Goal: Transaction & Acquisition: Subscribe to service/newsletter

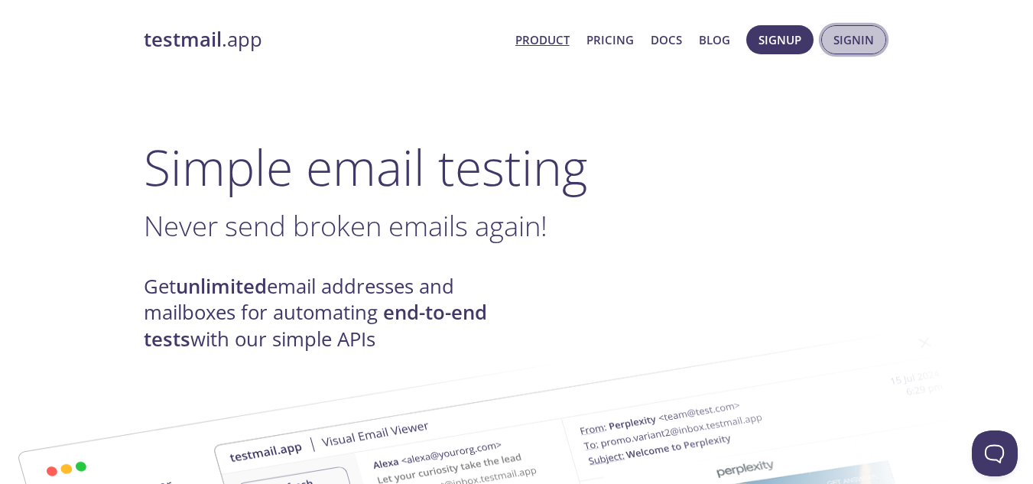
click at [850, 41] on span "Signin" at bounding box center [853, 40] width 41 height 20
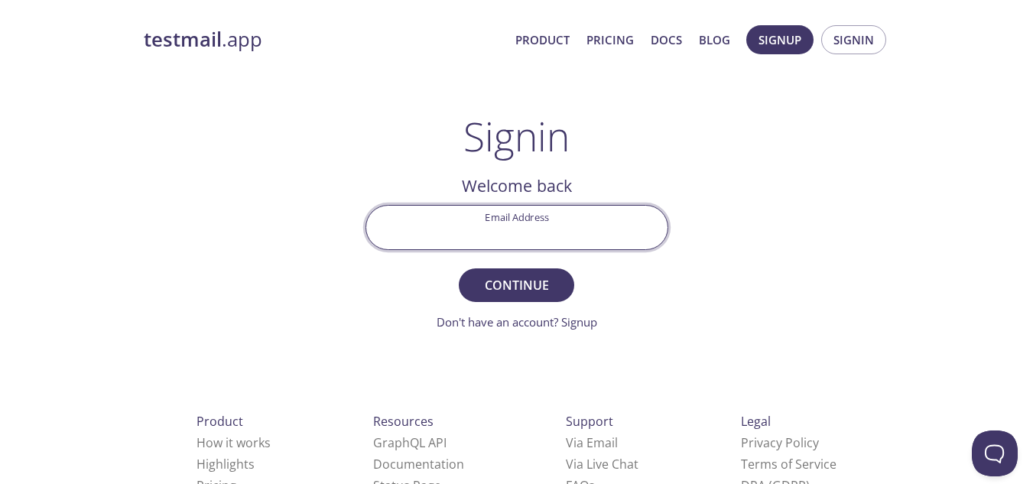
click at [527, 221] on input "Email Address" at bounding box center [516, 228] width 301 height 44
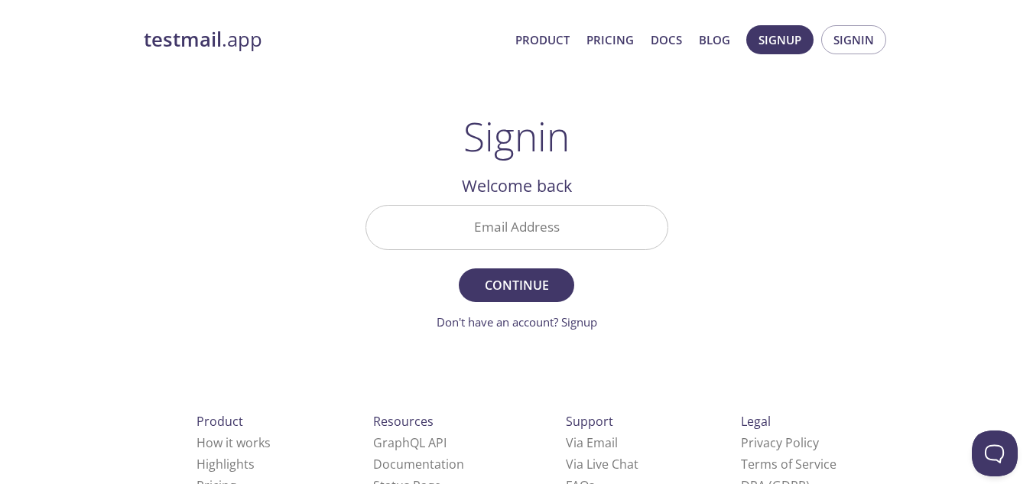
click at [567, 154] on h1 "Signin" at bounding box center [516, 136] width 106 height 46
click at [789, 47] on span "Signup" at bounding box center [779, 40] width 43 height 20
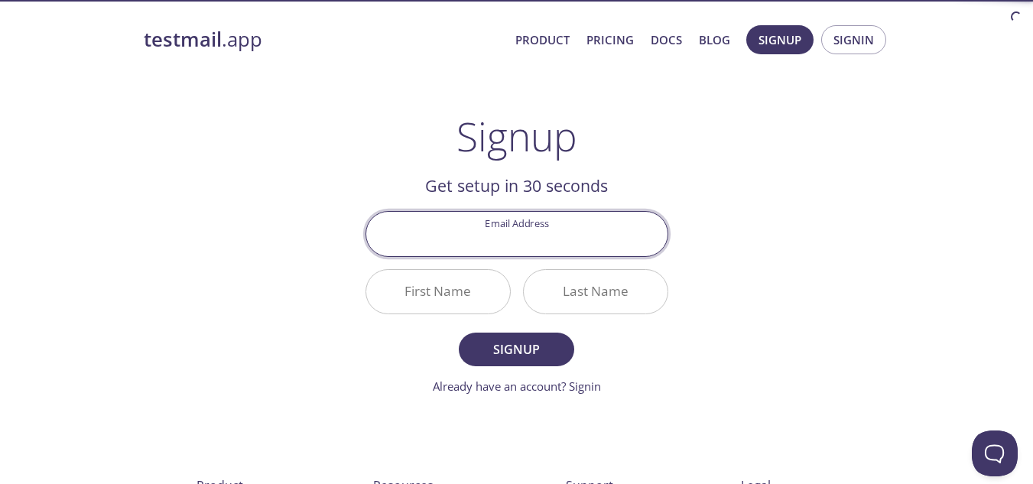
click at [504, 235] on input "Email Address" at bounding box center [516, 234] width 301 height 44
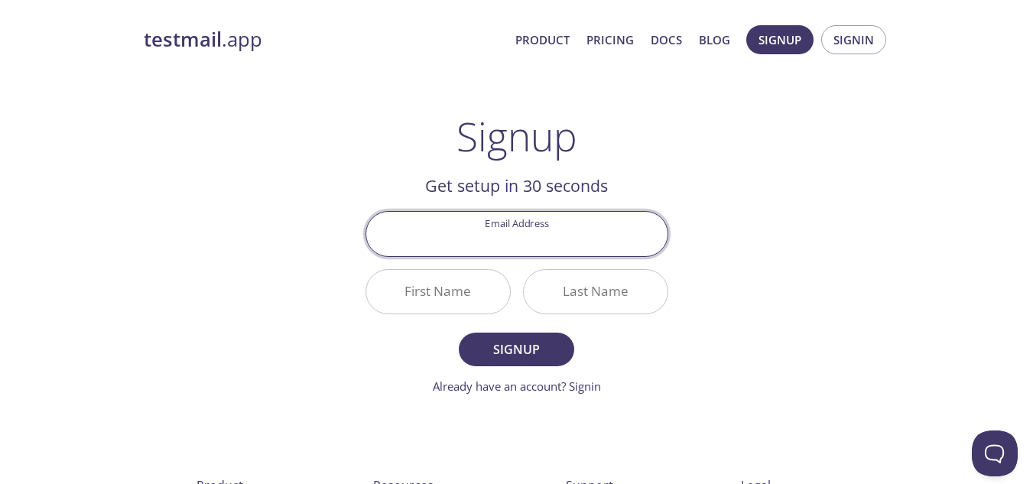
click at [504, 235] on input "Email Address" at bounding box center [516, 234] width 301 height 44
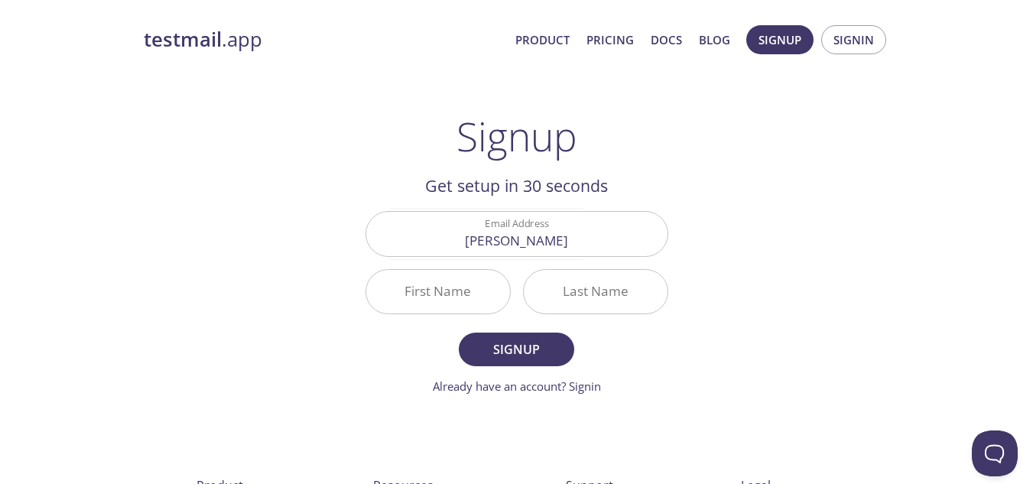
click at [219, 158] on div "testmail .app Product Pricing Docs Blog Signup Signin Signup Get setup in 30 se…" at bounding box center [516, 366] width 783 height 702
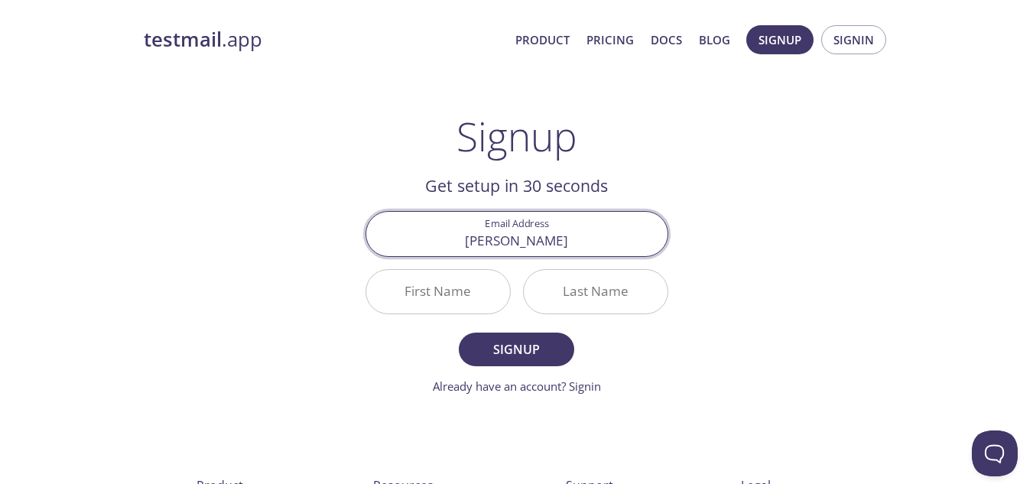
click at [569, 239] on input "[PERSON_NAME]" at bounding box center [516, 234] width 301 height 44
type input "t"
click at [511, 245] on input "Email Address" at bounding box center [516, 234] width 301 height 44
type input "[PERSON_NAME][EMAIL_ADDRESS][DOMAIN_NAME]"
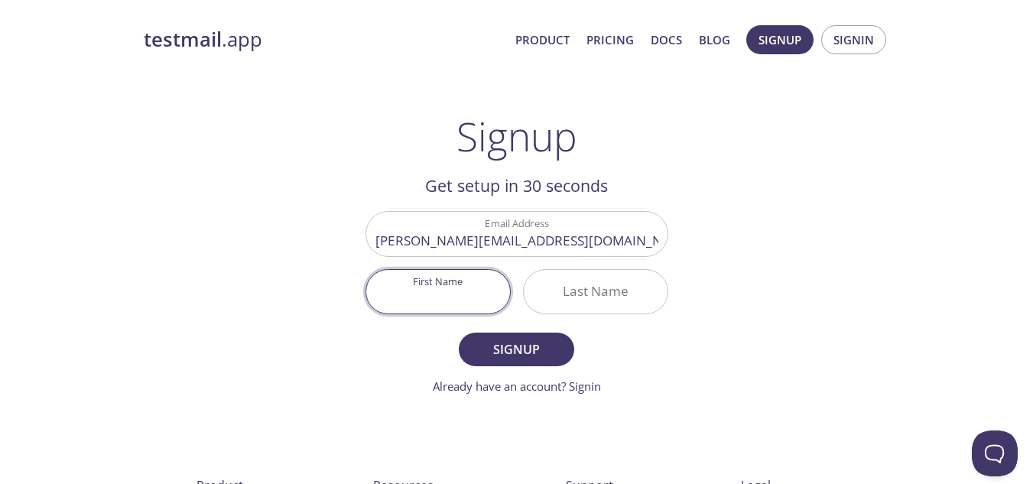
click at [440, 287] on input "First Name" at bounding box center [438, 292] width 144 height 44
type input "[PERSON_NAME]"
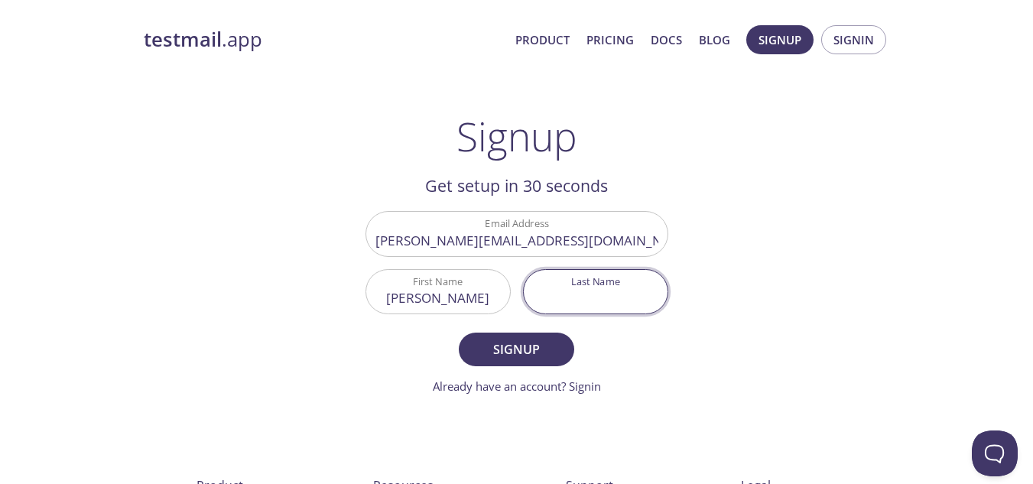
click at [581, 300] on input "Last Name" at bounding box center [596, 292] width 144 height 44
type input "A"
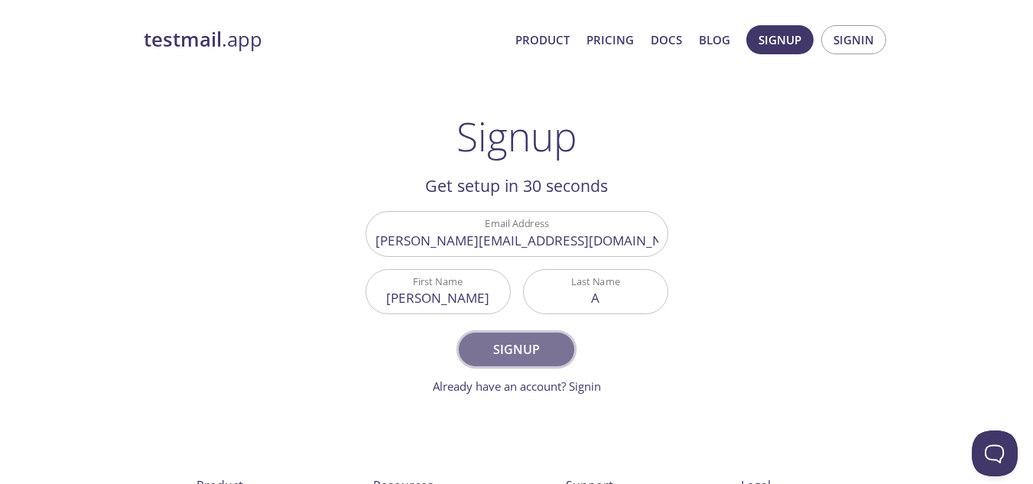
click at [534, 340] on span "Signup" at bounding box center [515, 349] width 81 height 21
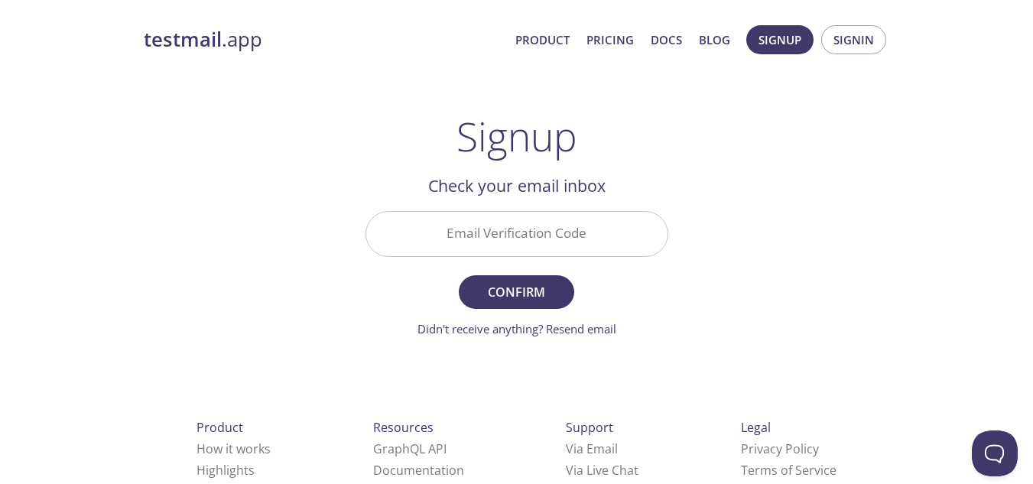
click at [508, 220] on input "Email Verification Code" at bounding box center [516, 234] width 301 height 44
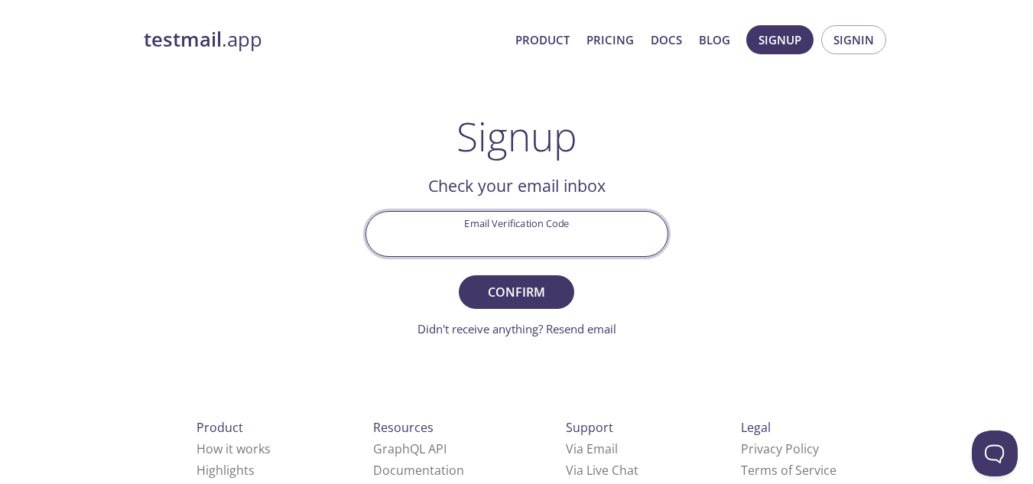
scroll to position [61, 0]
